Goal: Information Seeking & Learning: Learn about a topic

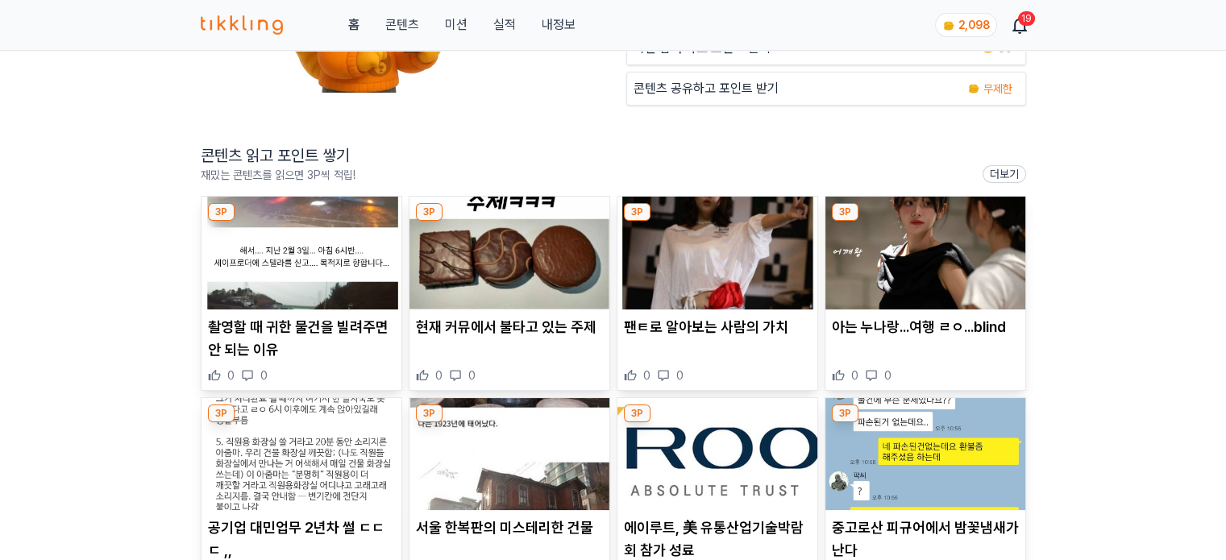
scroll to position [242, 0]
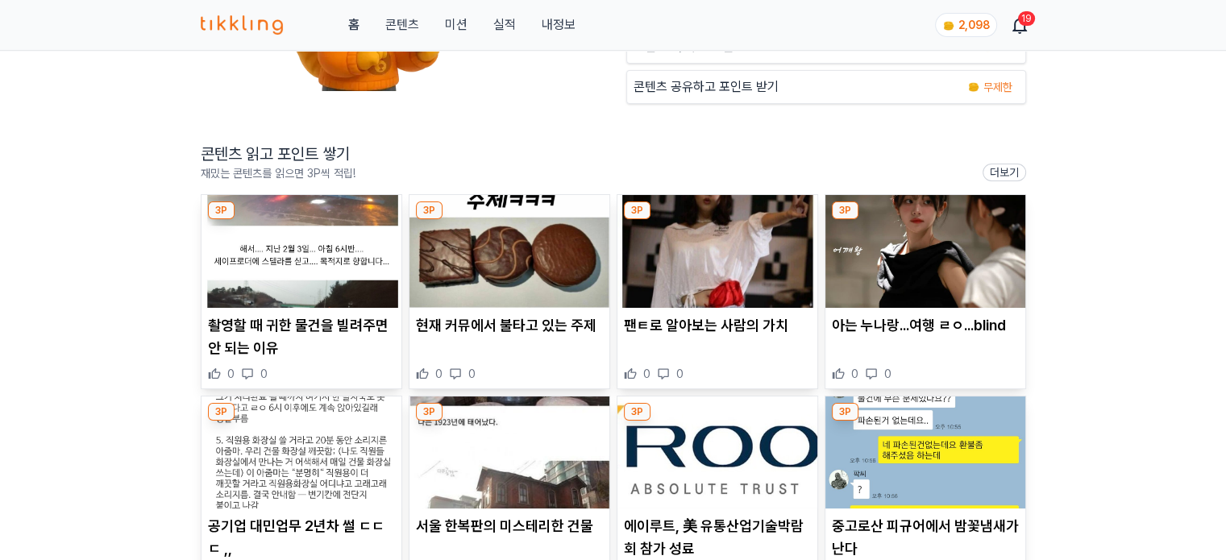
click at [306, 280] on img at bounding box center [302, 251] width 200 height 113
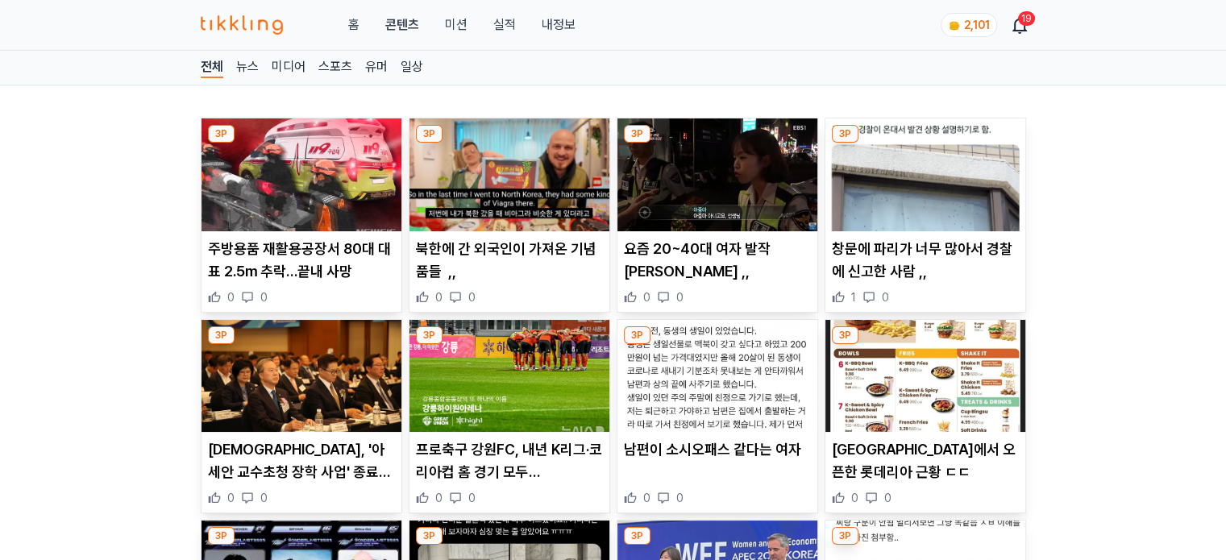
click at [293, 170] on img at bounding box center [302, 175] width 200 height 113
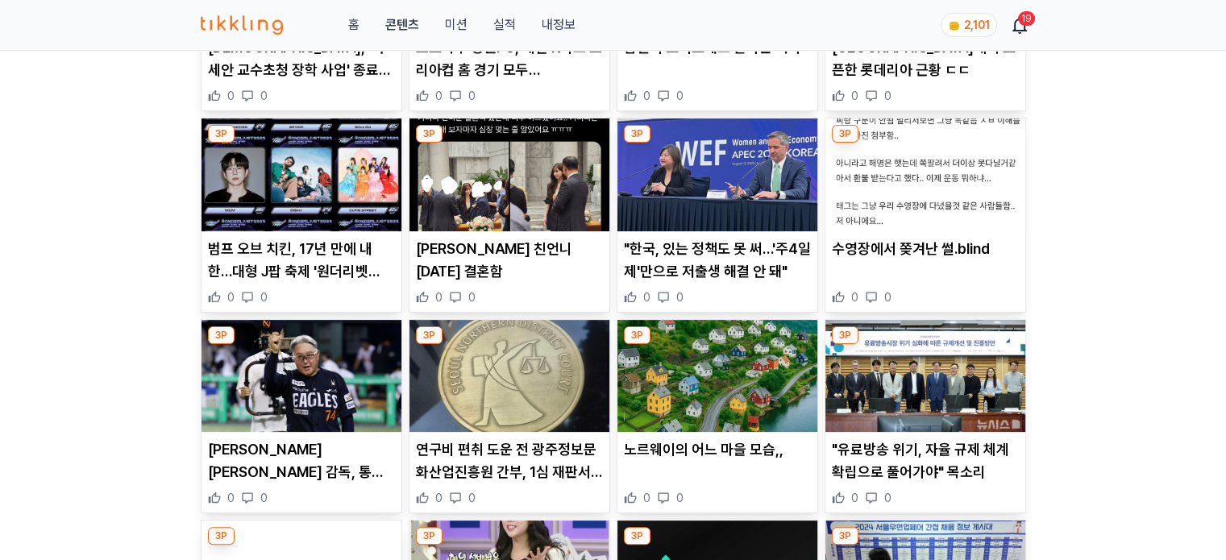
scroll to position [403, 0]
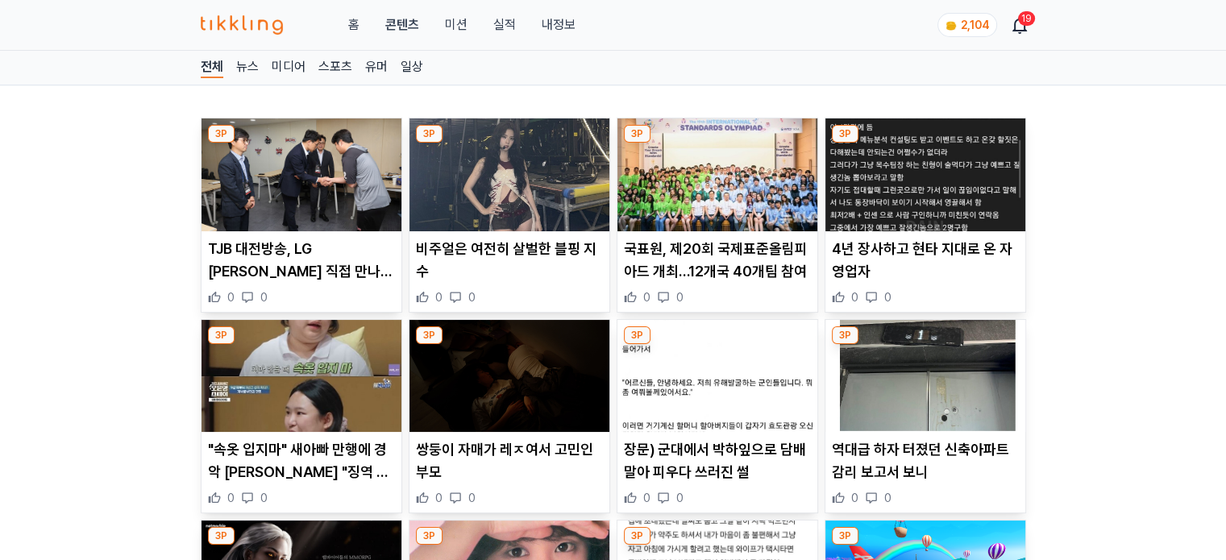
click at [345, 194] on img at bounding box center [302, 175] width 200 height 113
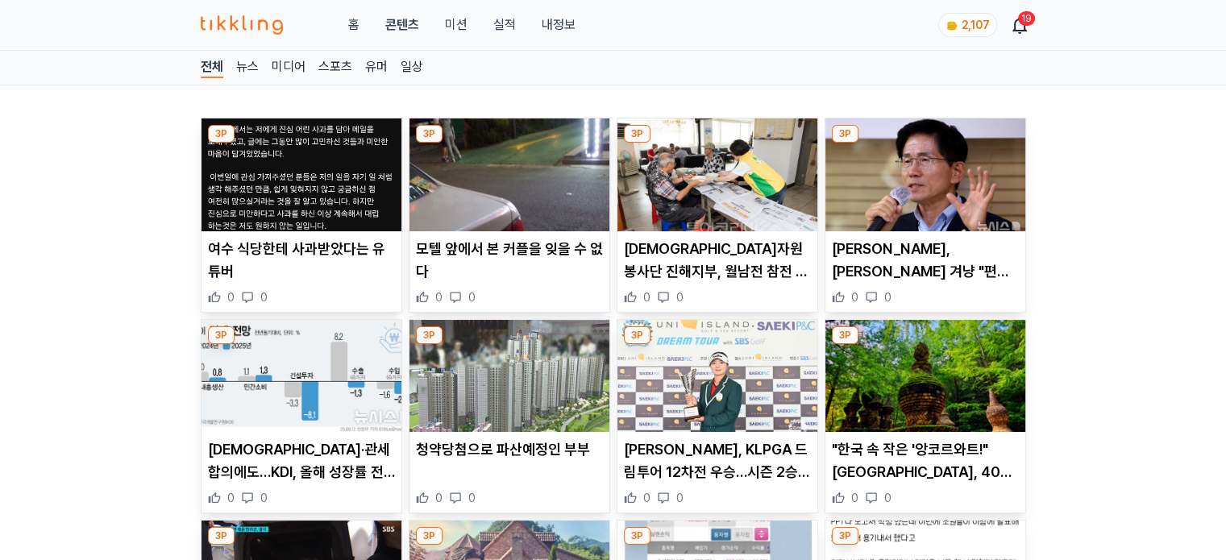
click at [462, 173] on img at bounding box center [510, 175] width 200 height 113
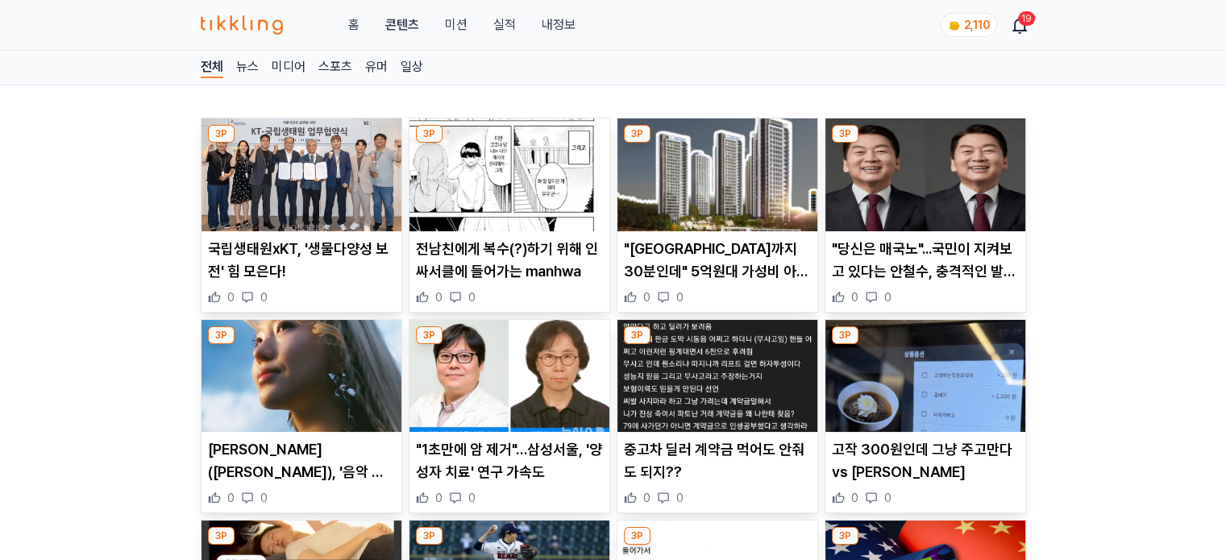
click at [487, 171] on img at bounding box center [510, 175] width 200 height 113
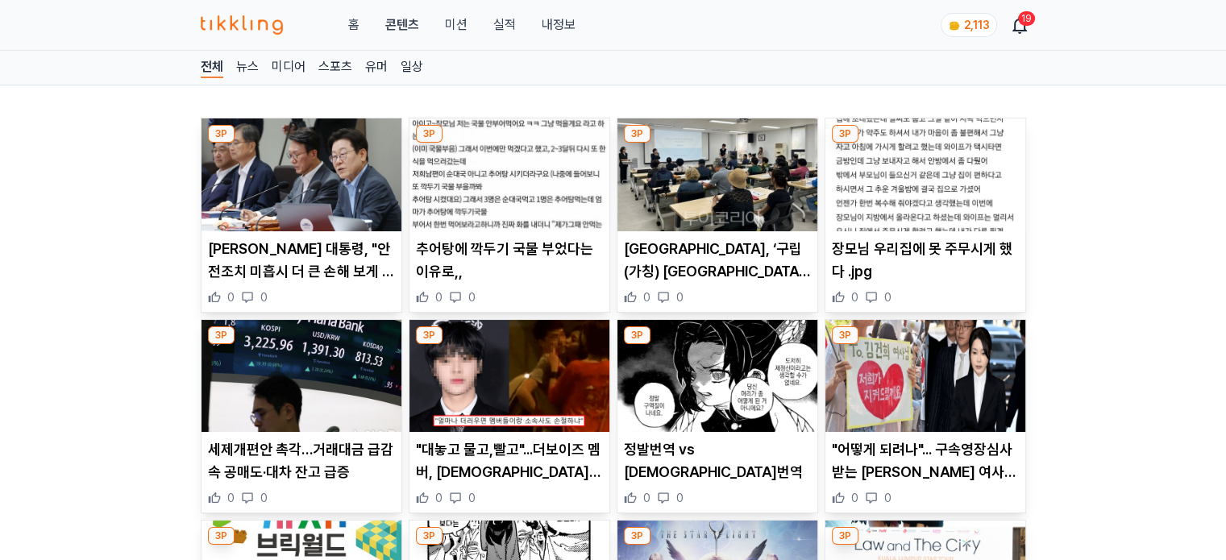
click at [559, 177] on img at bounding box center [510, 175] width 200 height 113
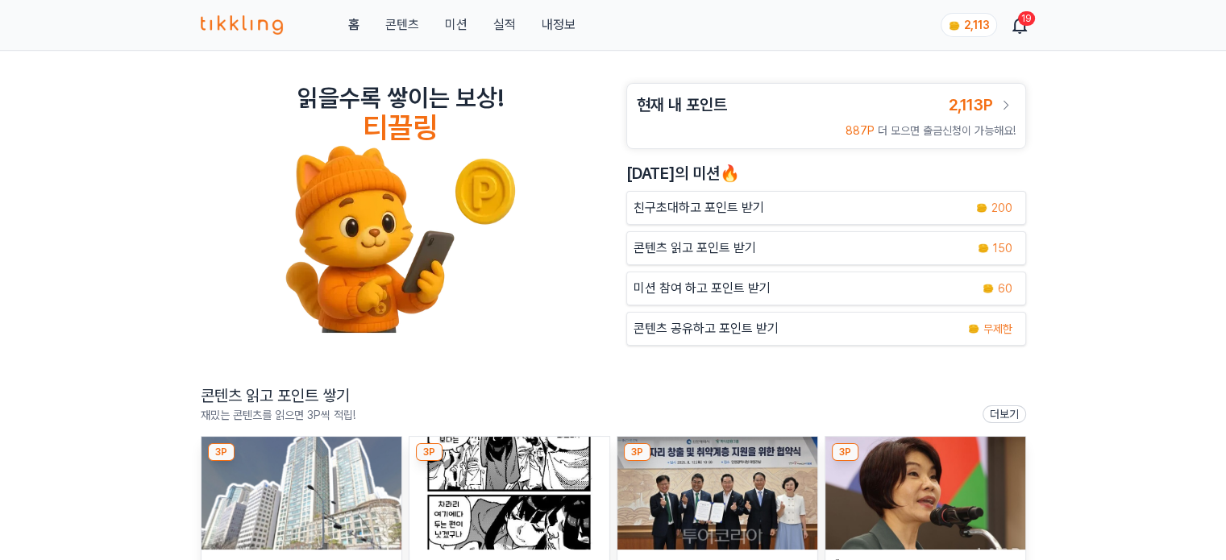
click at [337, 511] on img at bounding box center [302, 493] width 200 height 113
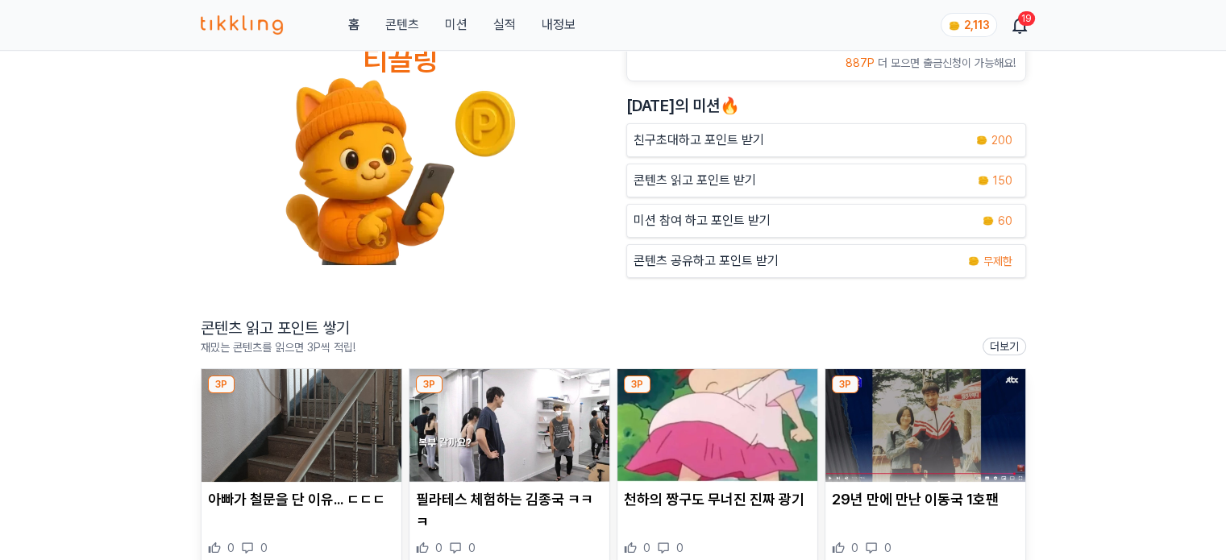
scroll to position [161, 0]
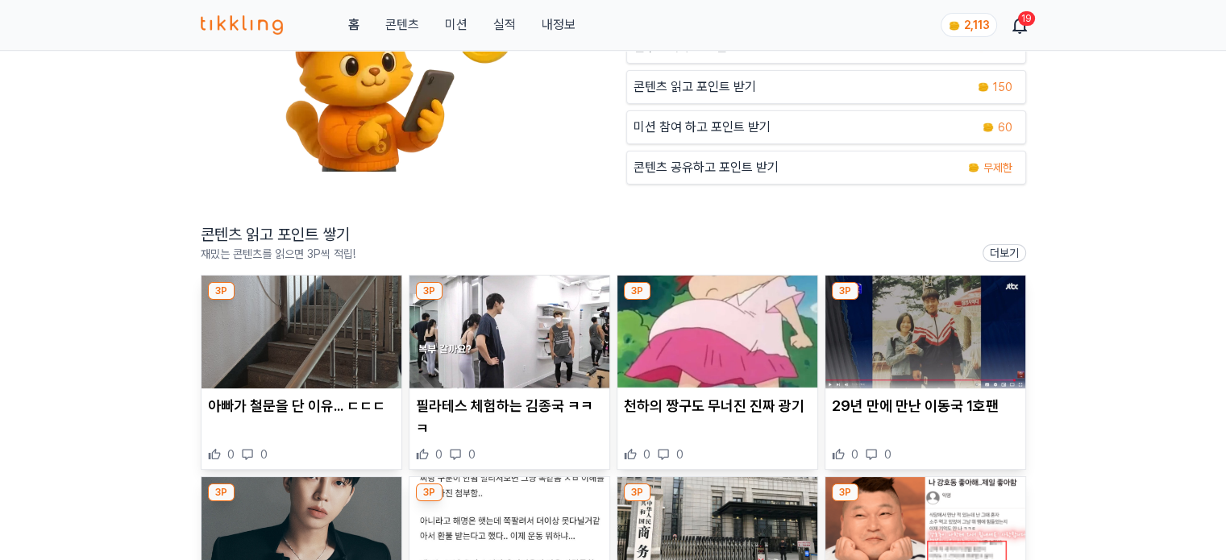
click at [316, 332] on img at bounding box center [302, 332] width 200 height 113
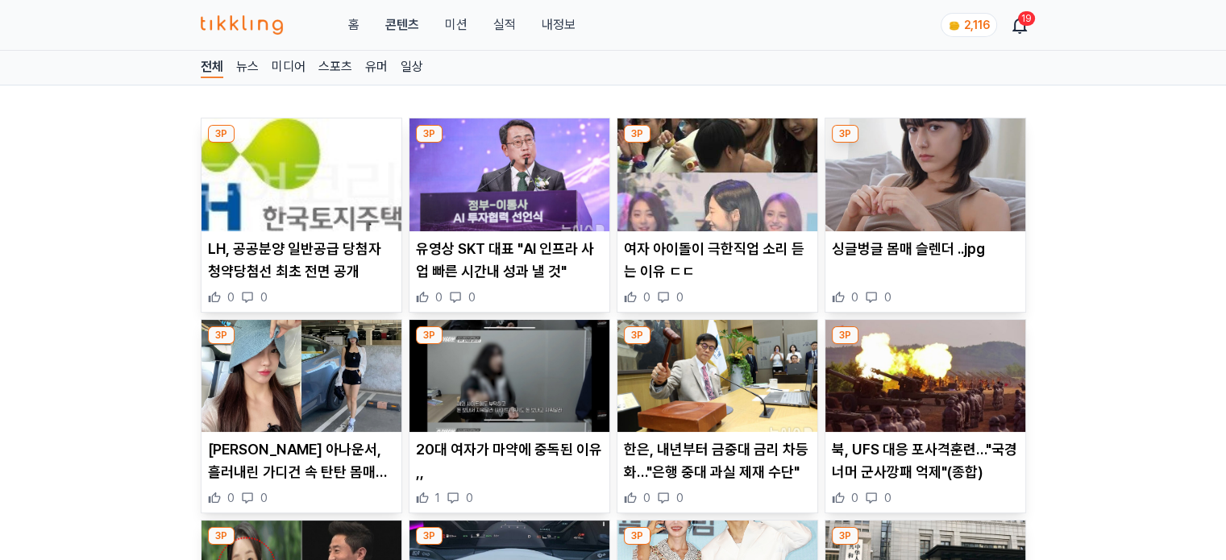
click at [509, 178] on img at bounding box center [510, 175] width 200 height 113
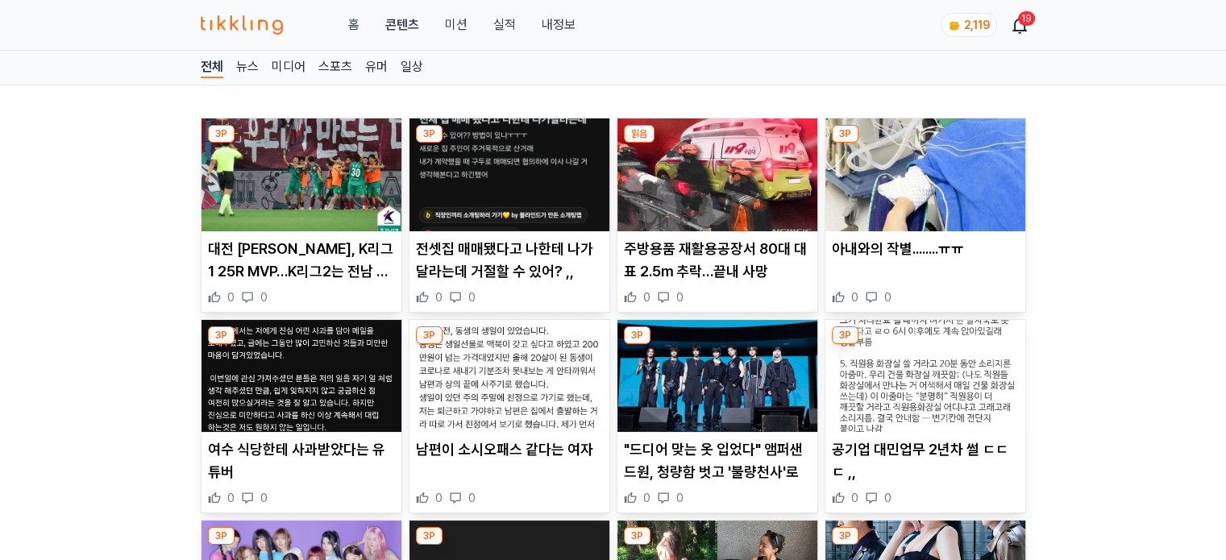
click at [508, 177] on img at bounding box center [510, 175] width 200 height 113
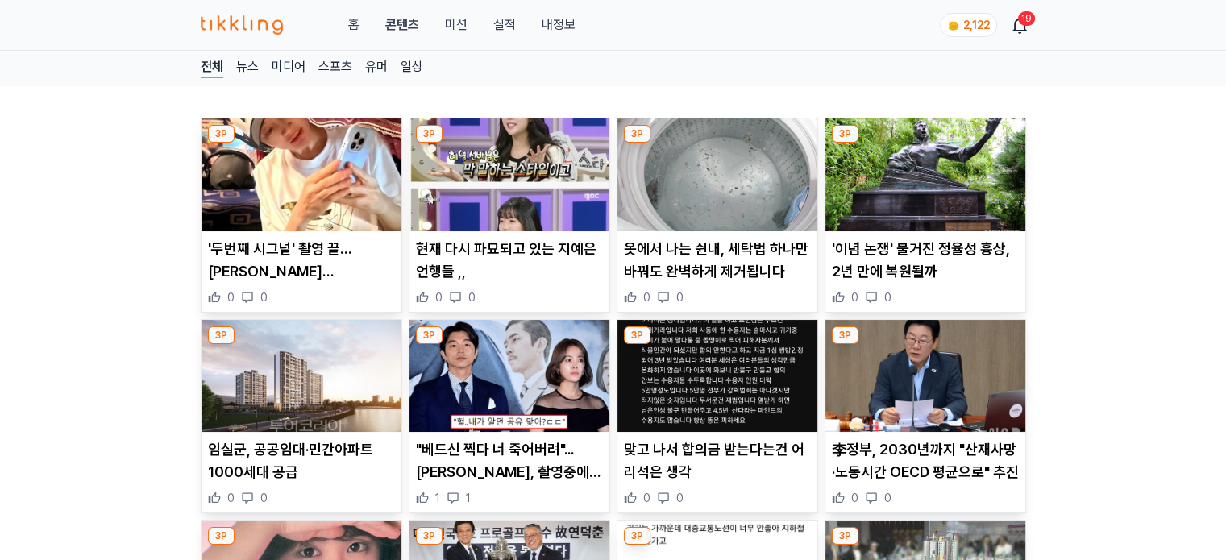
click at [574, 148] on img at bounding box center [510, 175] width 200 height 113
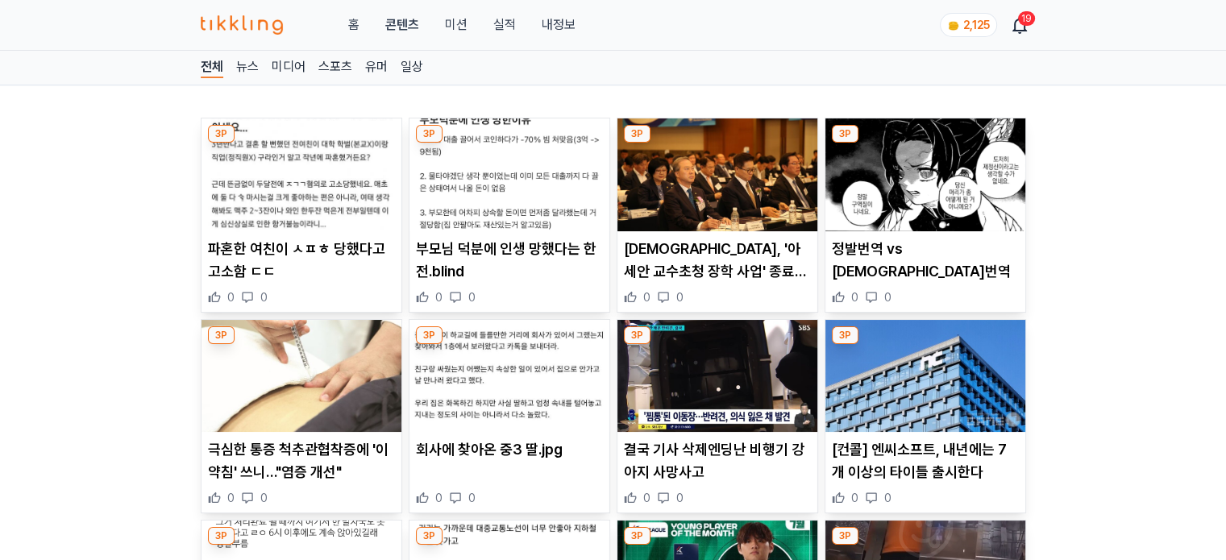
click at [477, 193] on img at bounding box center [510, 175] width 200 height 113
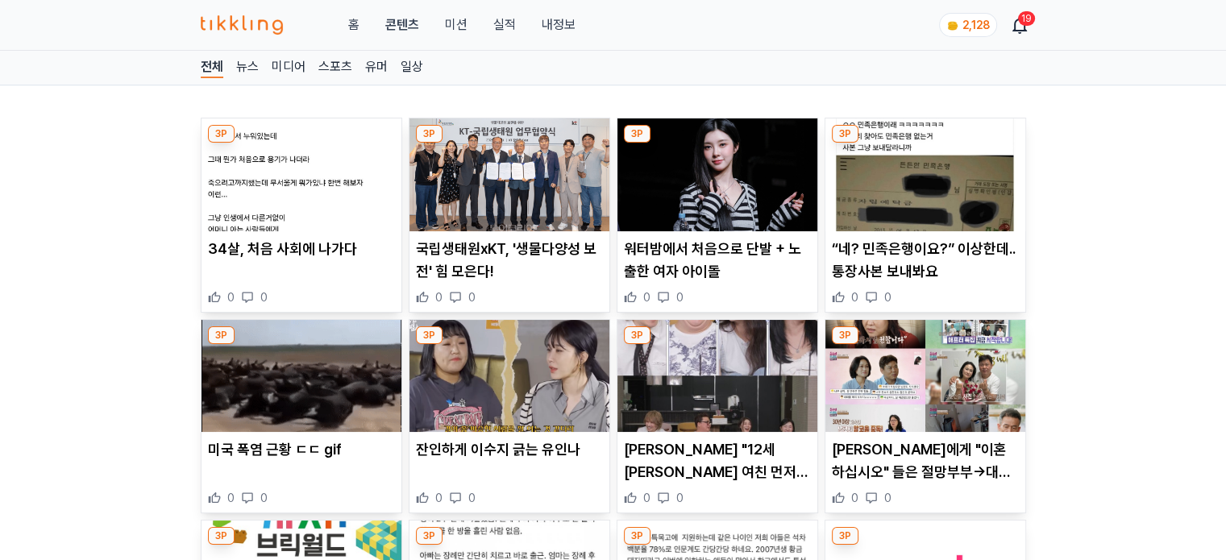
click at [493, 198] on img at bounding box center [510, 175] width 200 height 113
